Goal: Navigation & Orientation: Find specific page/section

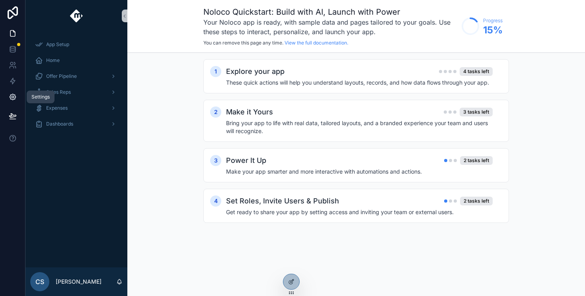
click at [11, 92] on link at bounding box center [12, 97] width 25 height 16
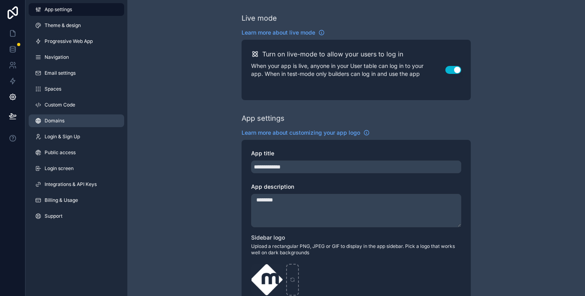
click at [64, 121] on span "Domains" at bounding box center [55, 121] width 20 height 6
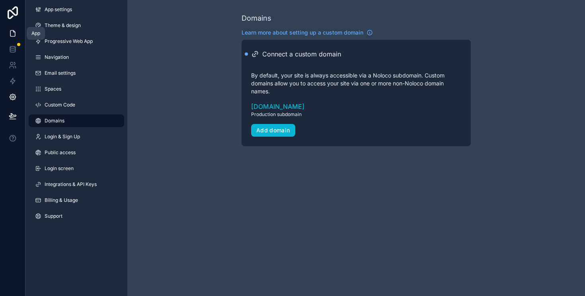
click at [13, 29] on icon at bounding box center [13, 33] width 8 height 8
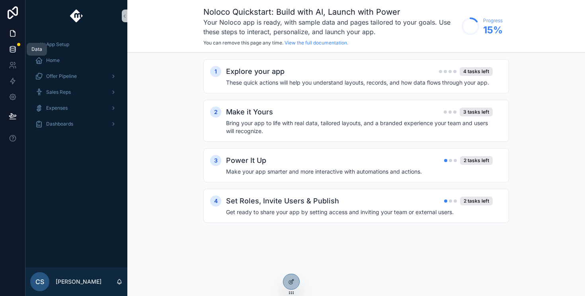
click at [14, 42] on link at bounding box center [12, 49] width 25 height 16
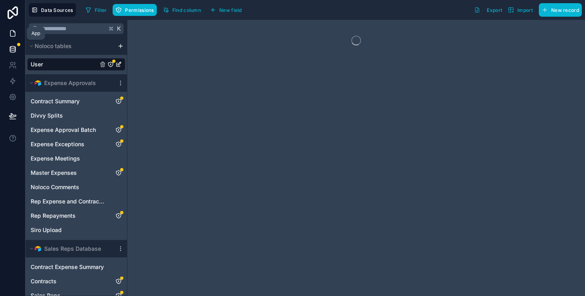
click at [11, 27] on link at bounding box center [12, 33] width 25 height 16
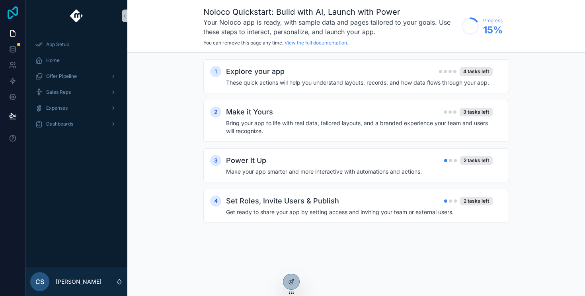
click at [13, 12] on icon at bounding box center [13, 12] width 16 height 13
